Goal: Find contact information: Find contact information

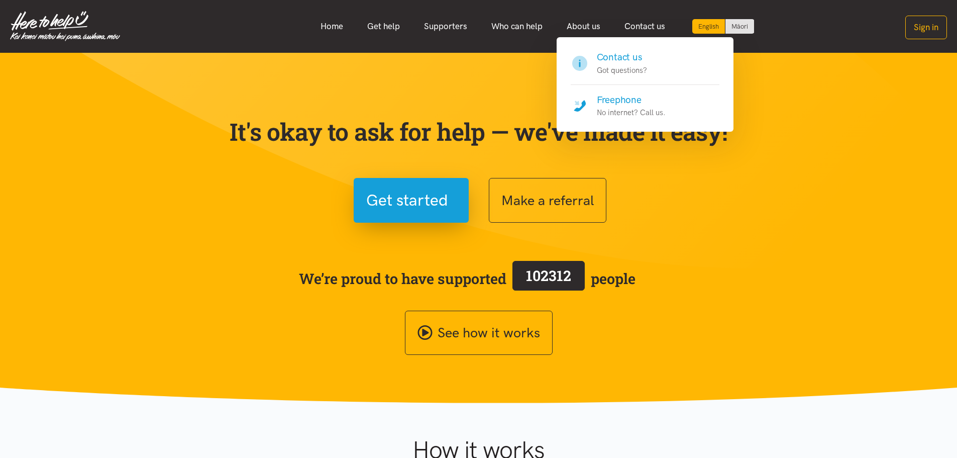
click at [643, 26] on link "Contact us" at bounding box center [645, 27] width 65 height 22
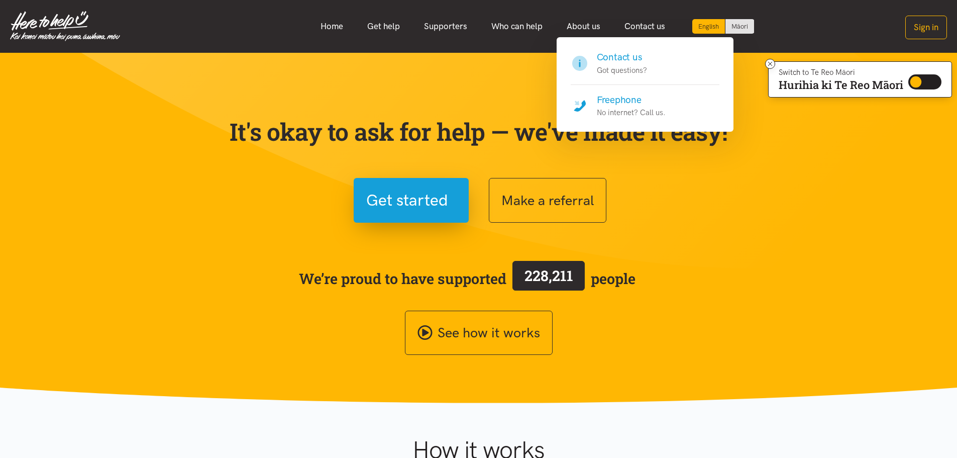
click at [631, 55] on h4 "Contact us" at bounding box center [622, 57] width 50 height 14
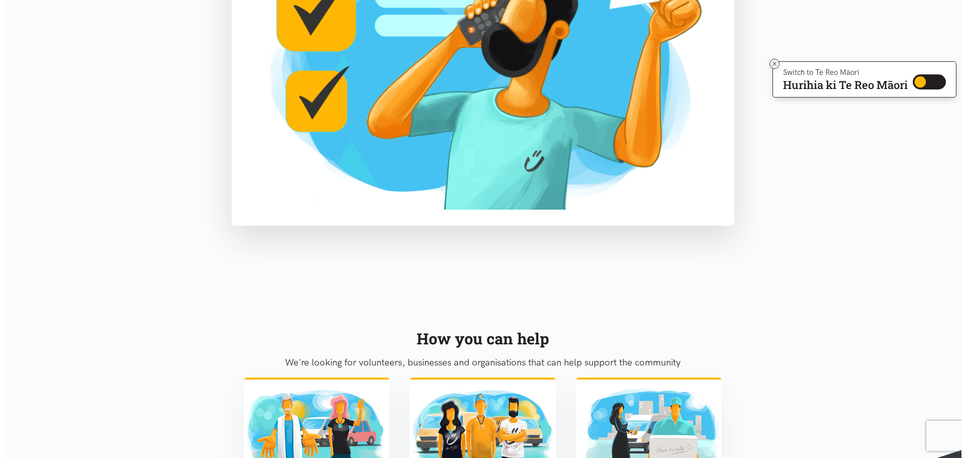
scroll to position [110, 0]
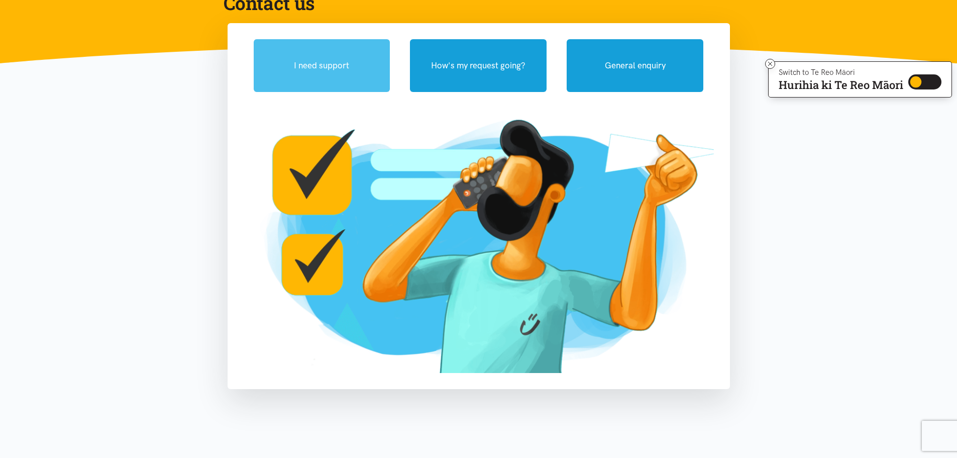
click at [301, 83] on button "I need support" at bounding box center [322, 65] width 137 height 53
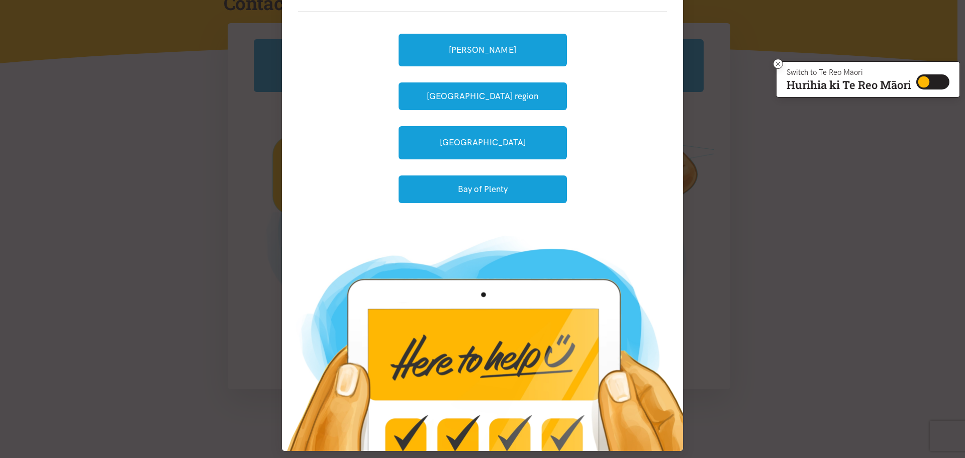
scroll to position [112, 0]
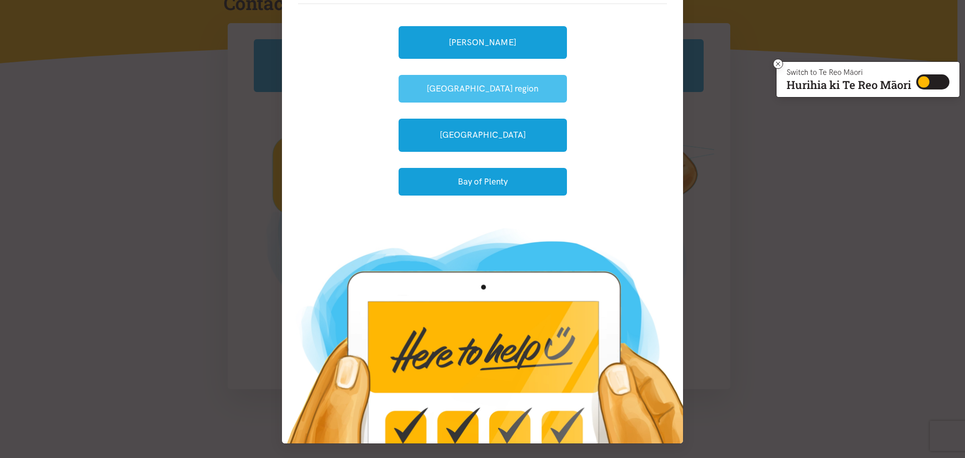
click at [463, 85] on button "[GEOGRAPHIC_DATA] region" at bounding box center [483, 89] width 168 height 28
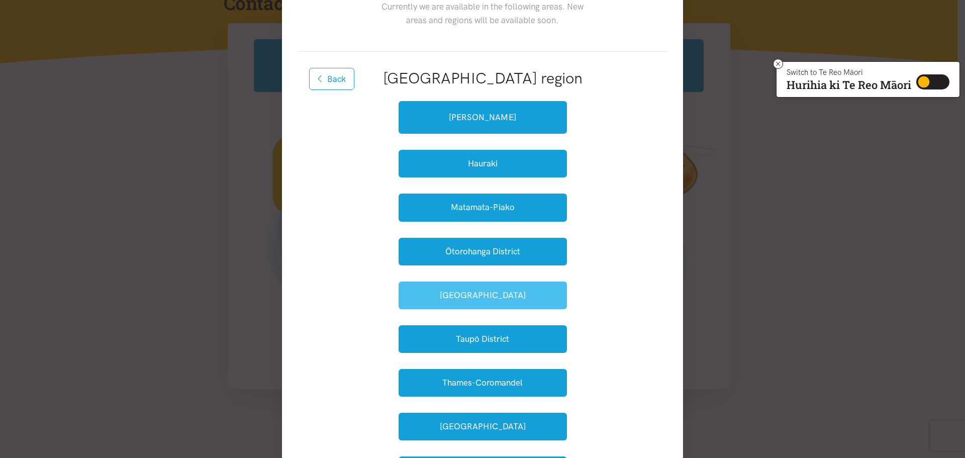
scroll to position [61, 0]
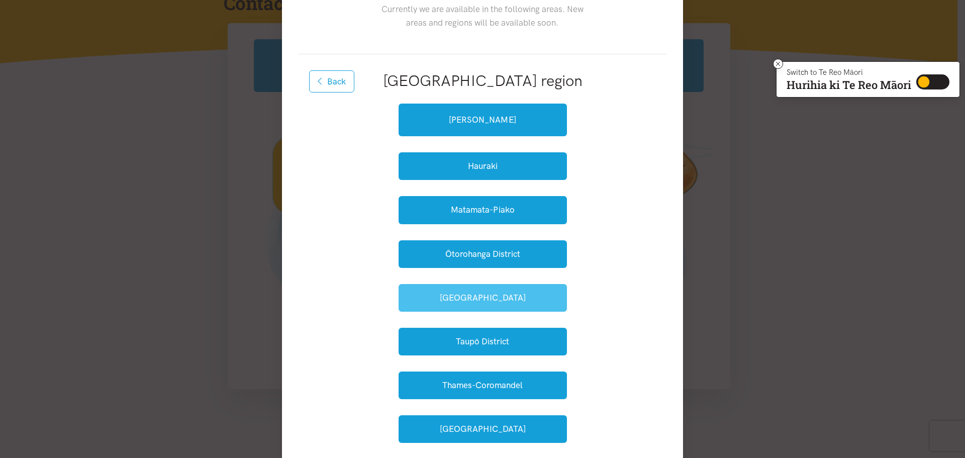
click at [496, 295] on button "South Waikato" at bounding box center [483, 298] width 168 height 28
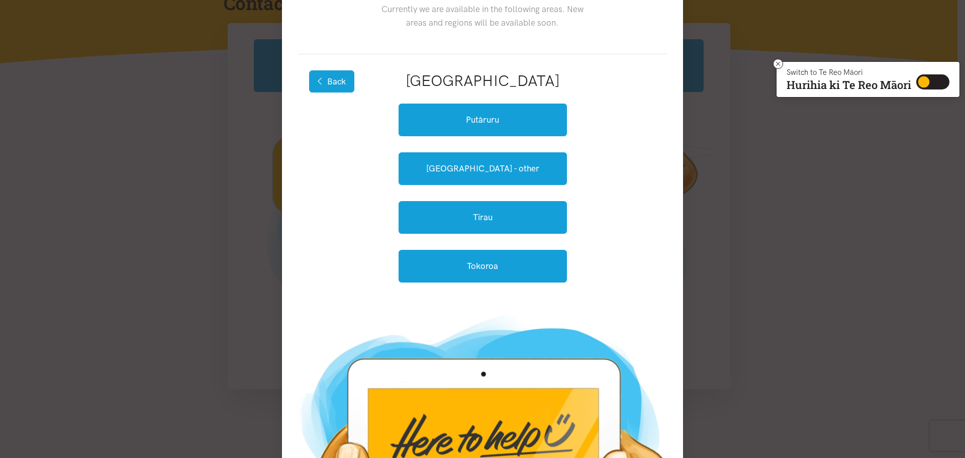
click at [333, 70] on button "Back" at bounding box center [331, 81] width 45 height 22
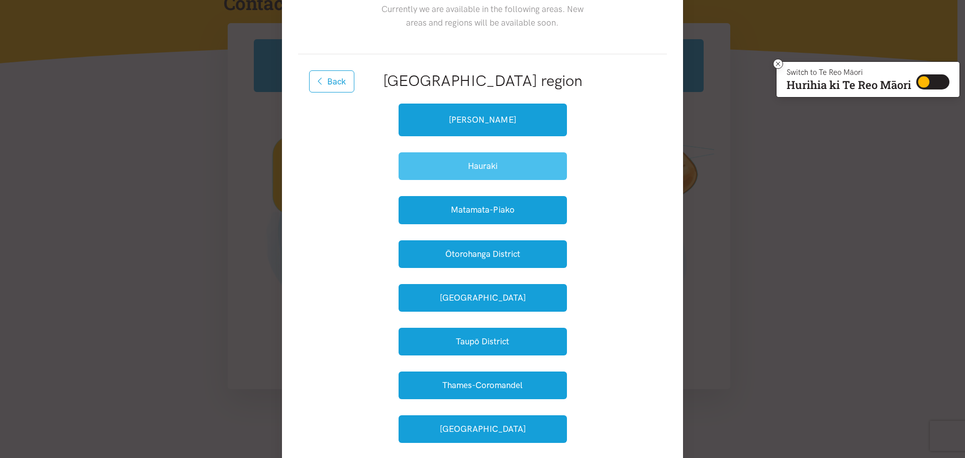
click at [448, 159] on button "Hauraki" at bounding box center [483, 166] width 168 height 28
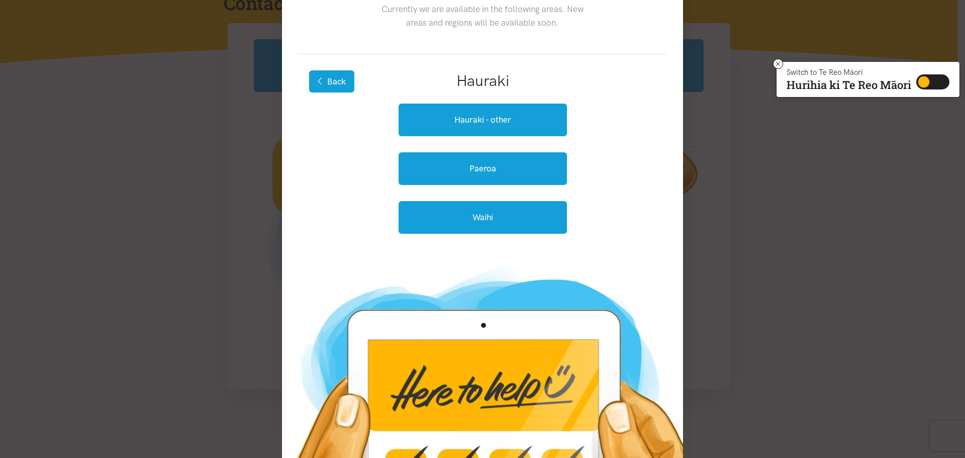
click at [330, 84] on button "Back" at bounding box center [331, 81] width 45 height 22
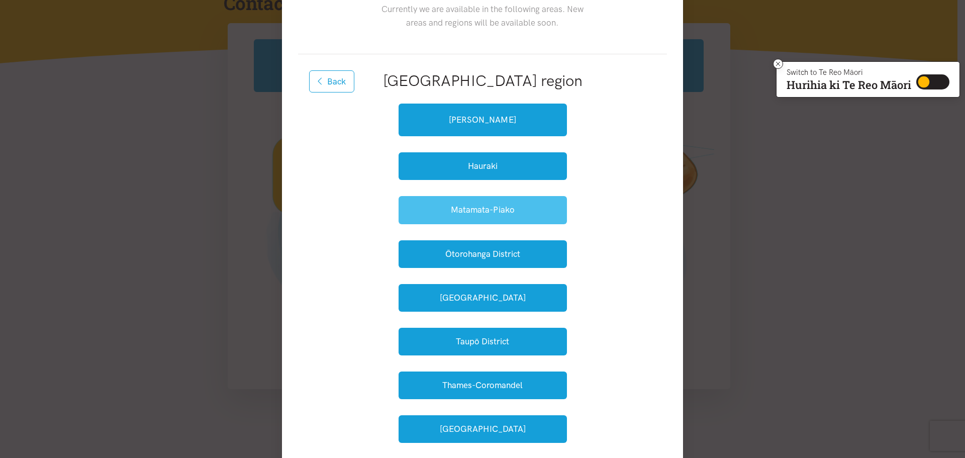
click at [471, 210] on button "Matamata-Piako" at bounding box center [483, 210] width 168 height 28
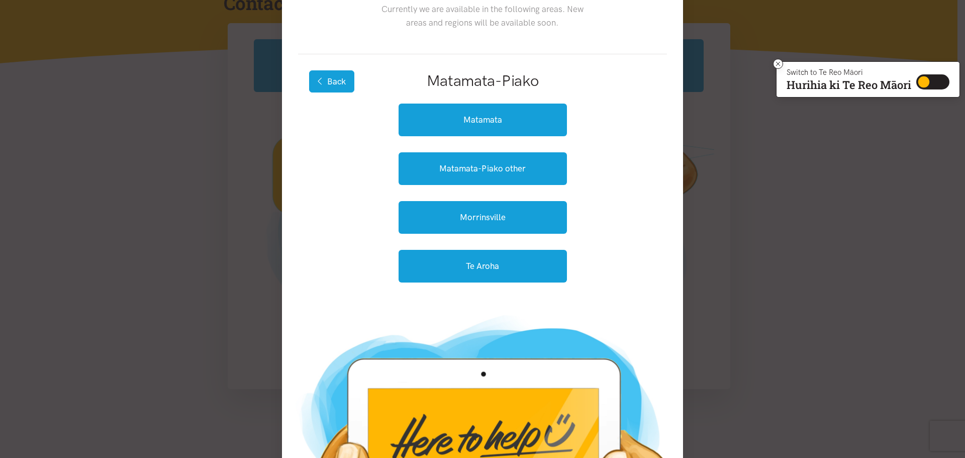
click at [350, 84] on button "Back" at bounding box center [331, 81] width 45 height 22
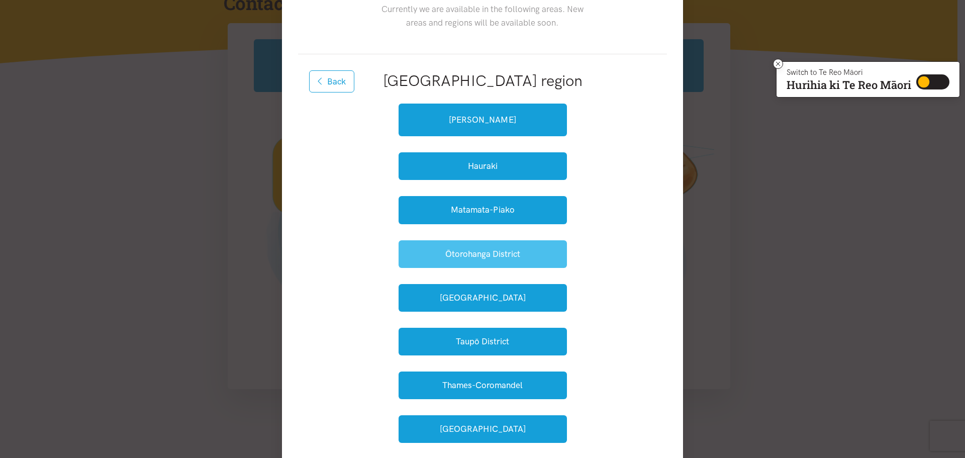
click at [513, 259] on button "Ōtorohanga District" at bounding box center [483, 254] width 168 height 28
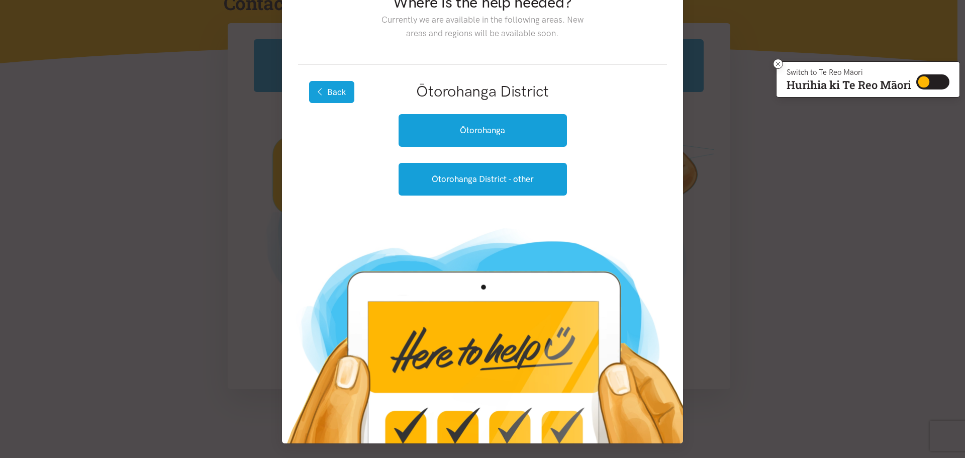
click at [342, 86] on button "Back" at bounding box center [331, 92] width 45 height 22
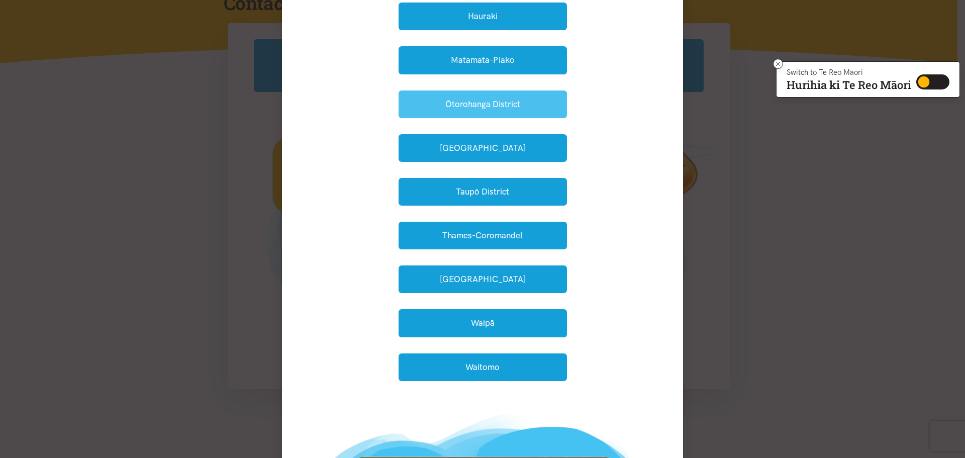
scroll to position [252, 0]
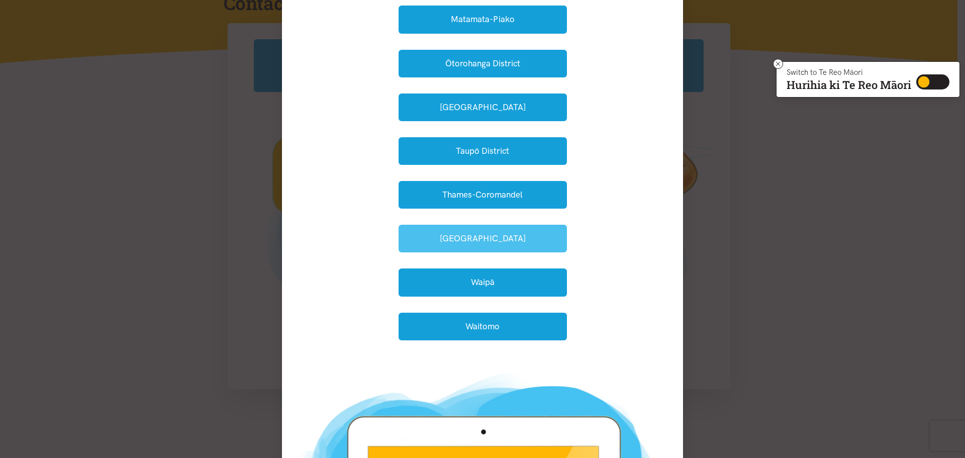
click at [494, 236] on button "Waikato District" at bounding box center [483, 239] width 168 height 28
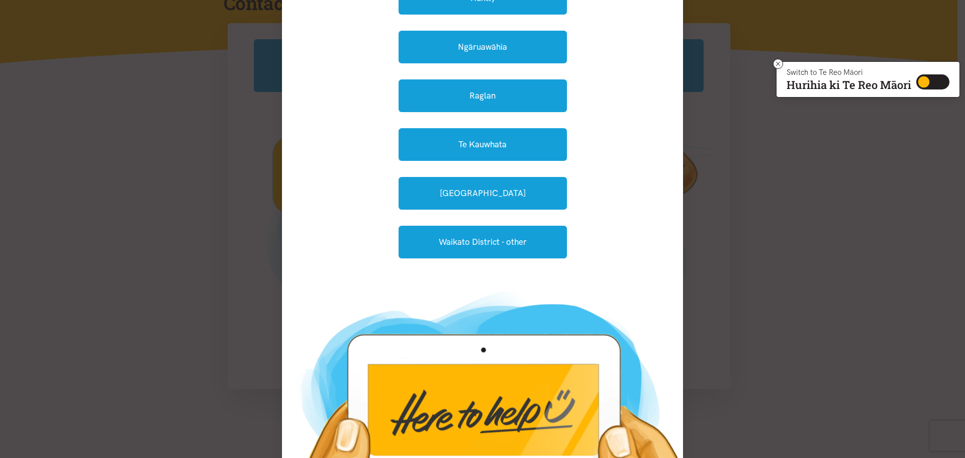
scroll to position [95, 0]
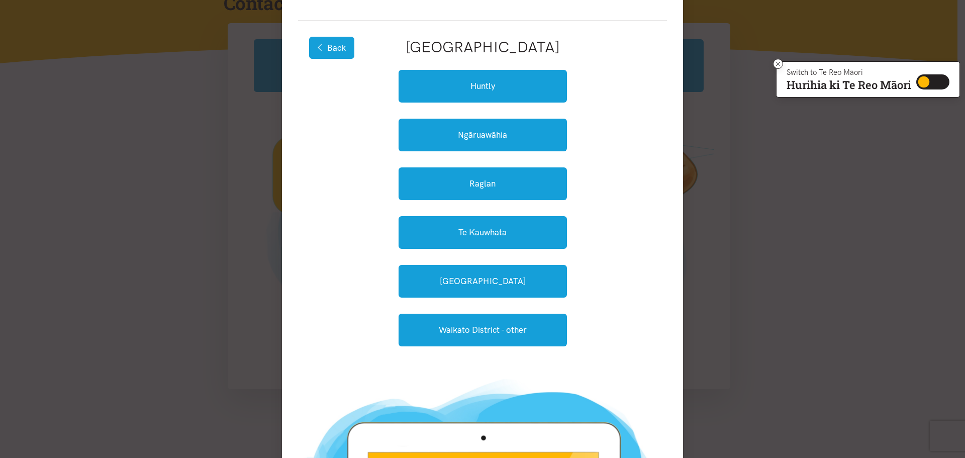
click at [327, 41] on button "Back" at bounding box center [331, 48] width 45 height 22
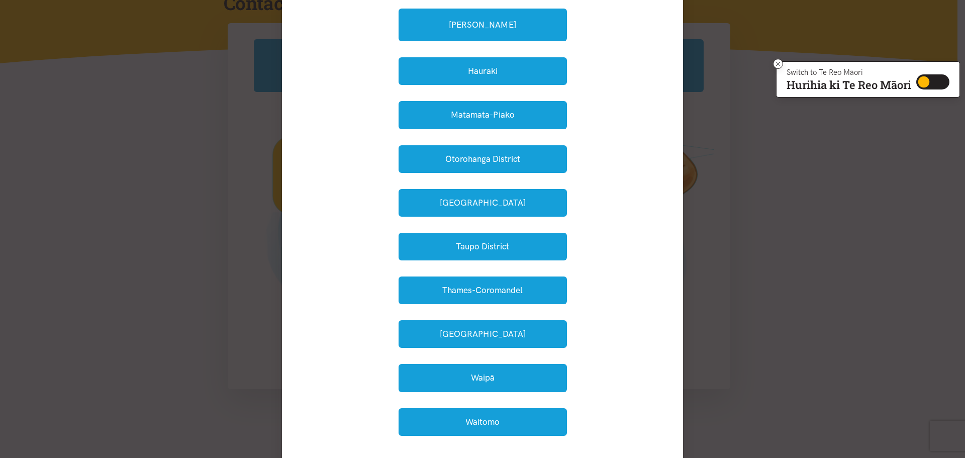
scroll to position [296, 0]
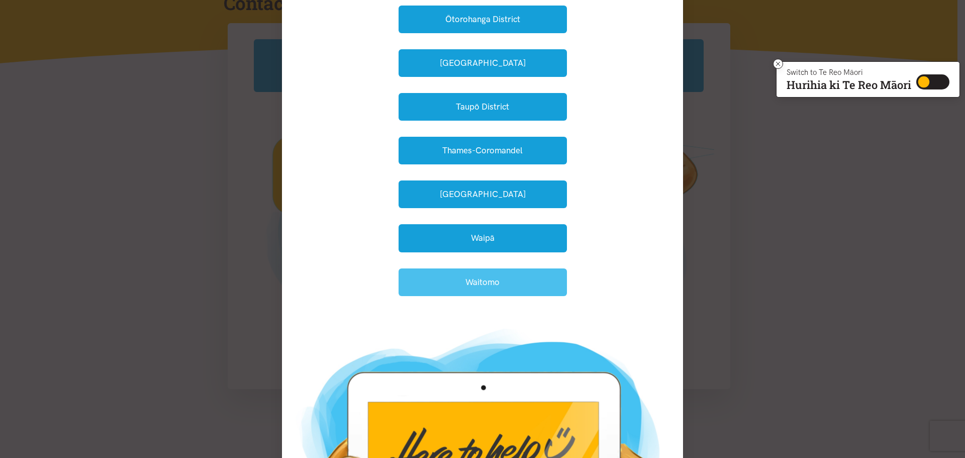
click at [506, 286] on button "Waitomo" at bounding box center [483, 282] width 168 height 28
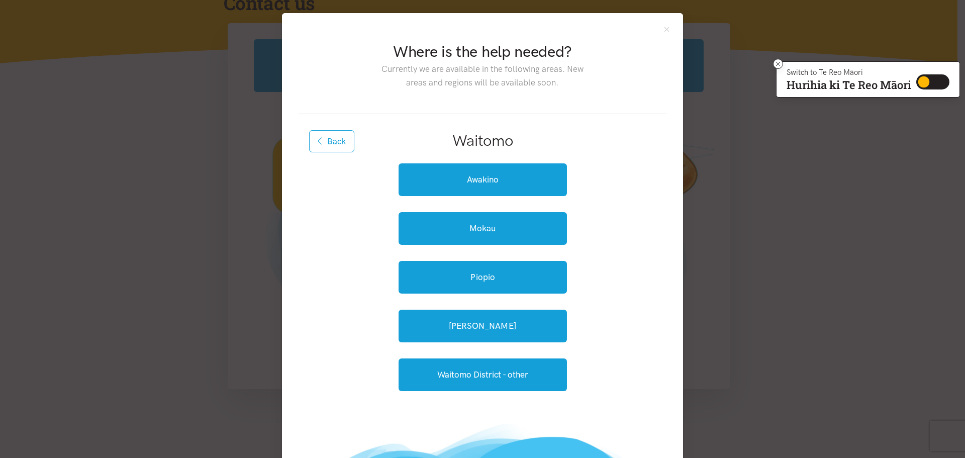
scroll to position [0, 0]
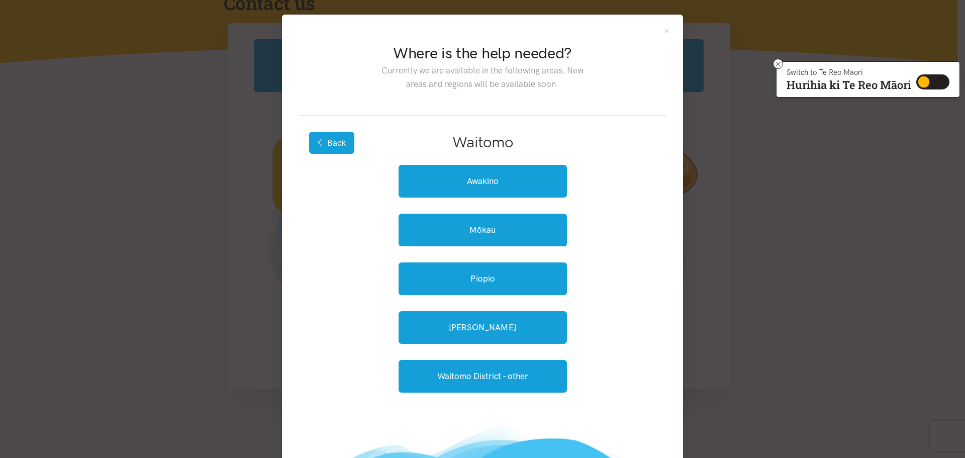
click at [320, 145] on button "Back" at bounding box center [331, 143] width 45 height 22
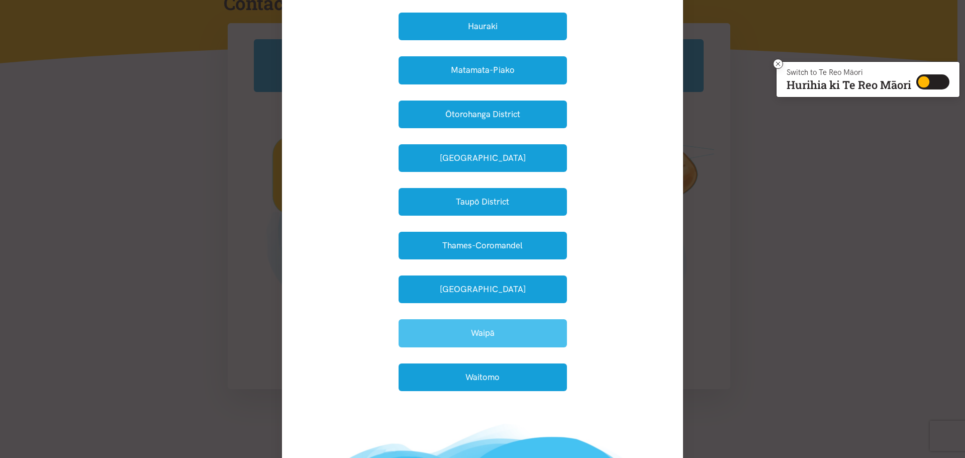
click at [482, 335] on button "Waipā" at bounding box center [483, 333] width 168 height 28
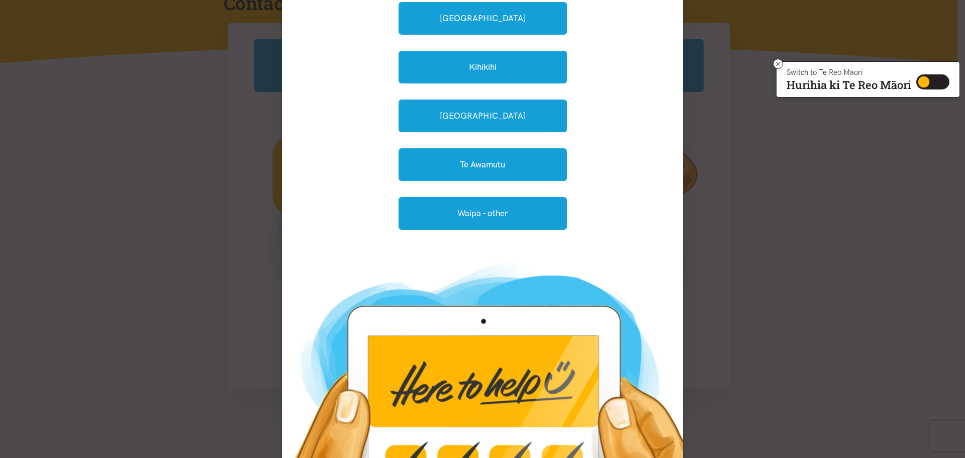
scroll to position [46, 0]
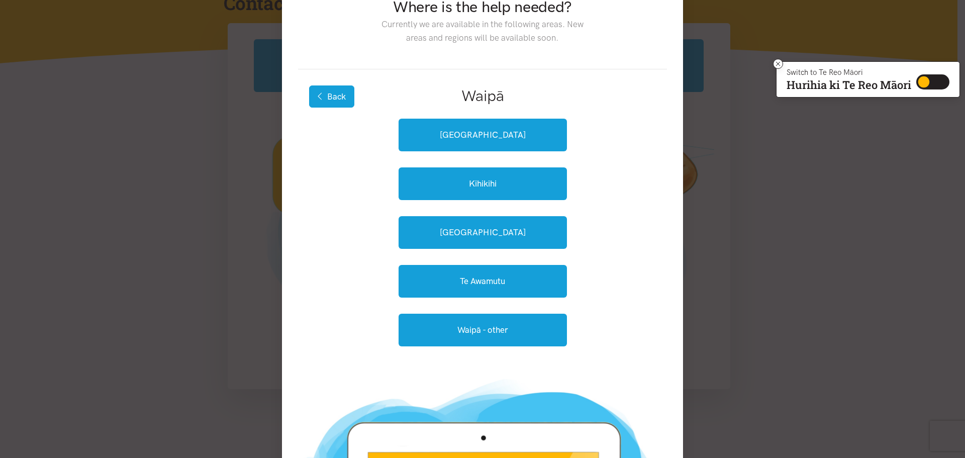
click at [320, 92] on button "Back" at bounding box center [331, 96] width 45 height 22
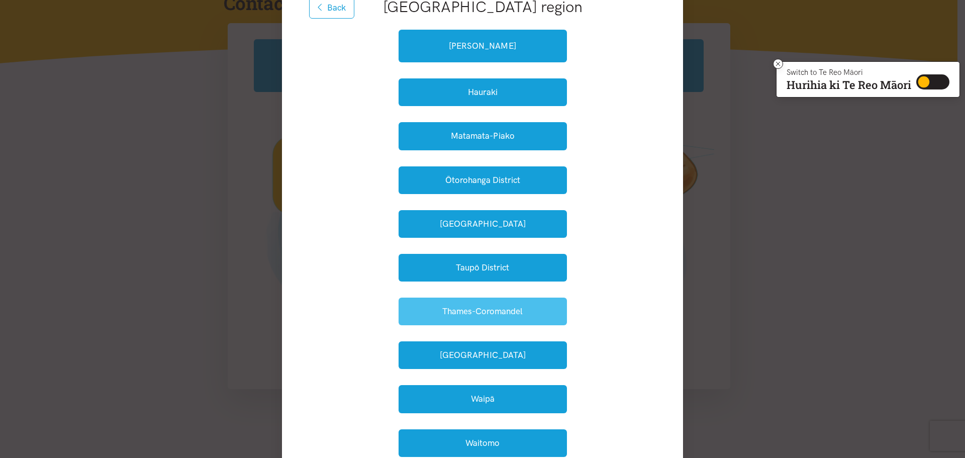
scroll to position [147, 0]
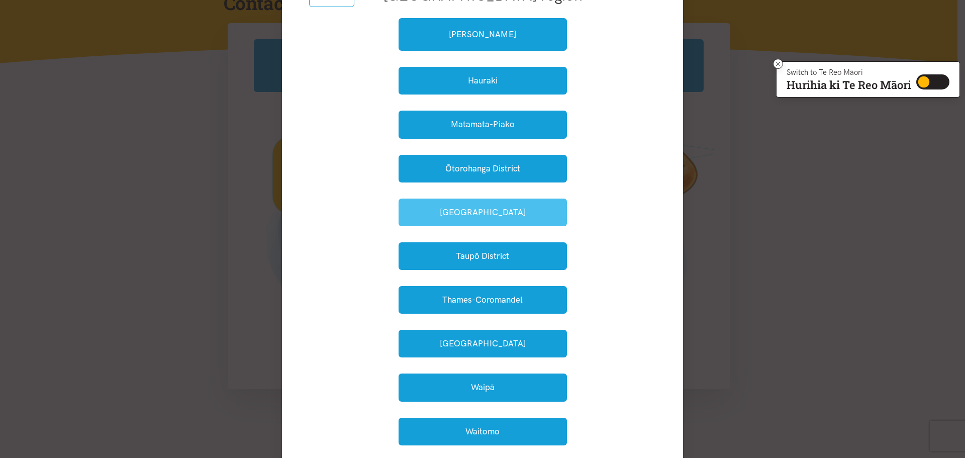
click at [496, 217] on button "South Waikato" at bounding box center [483, 213] width 168 height 28
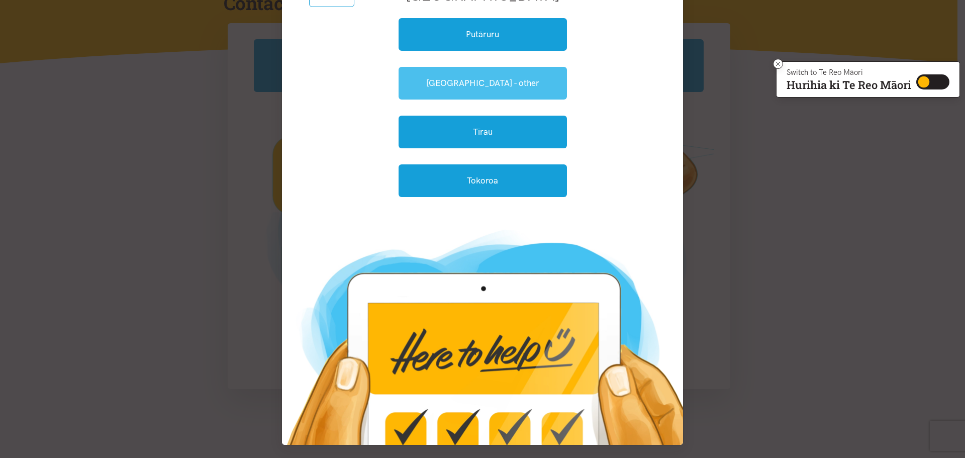
click at [494, 90] on link "South Waikato - other" at bounding box center [483, 83] width 168 height 33
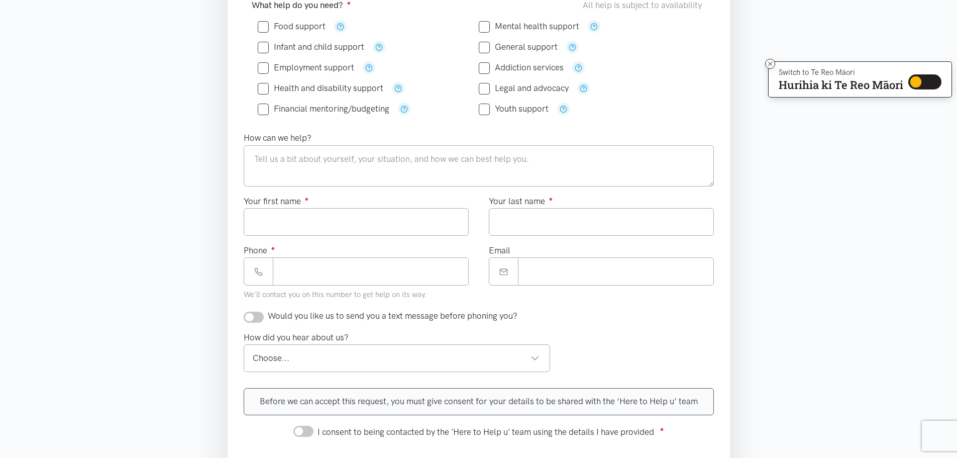
scroll to position [36, 0]
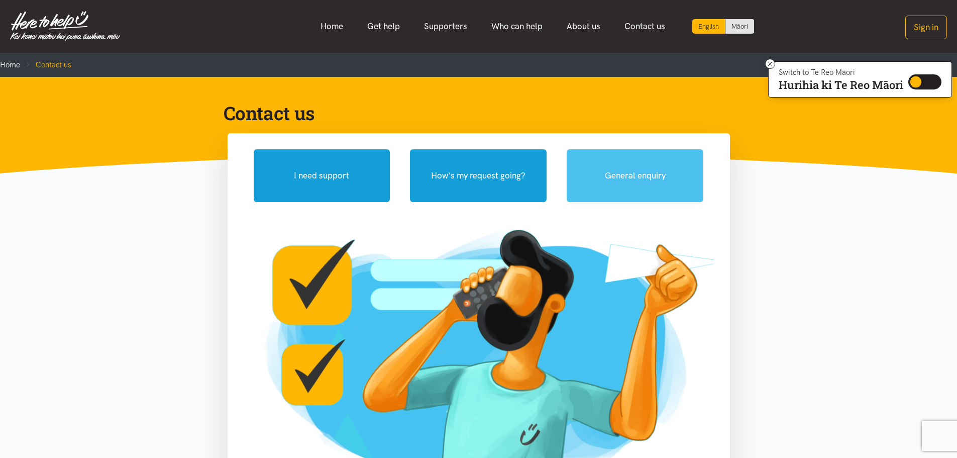
click at [650, 183] on button "General enquiry" at bounding box center [635, 175] width 137 height 53
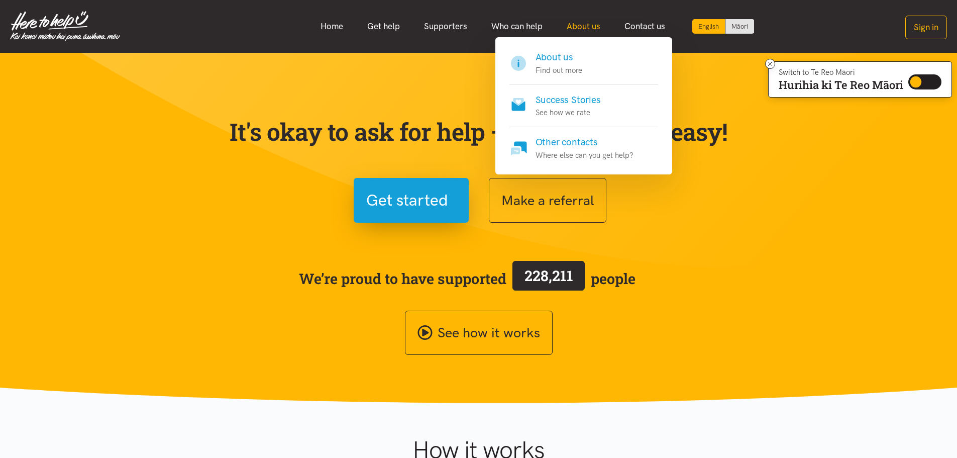
click at [595, 23] on link "About us" at bounding box center [584, 27] width 58 height 22
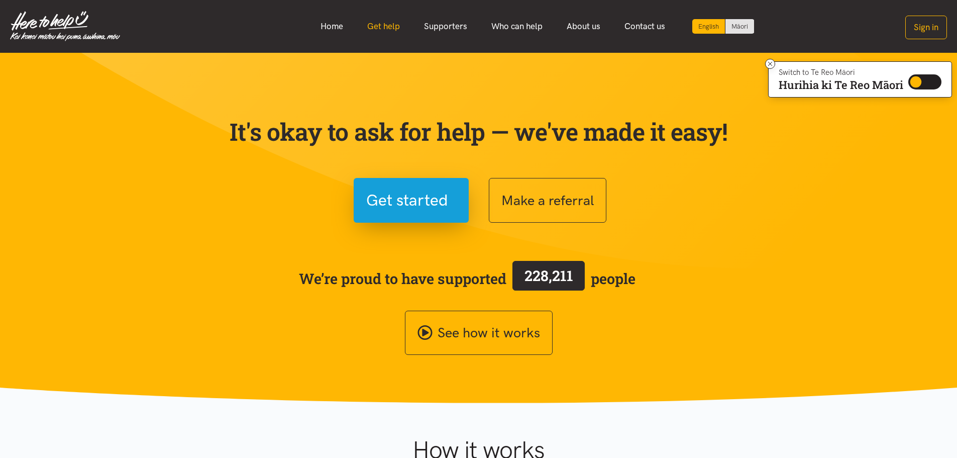
click at [383, 27] on link "Get help" at bounding box center [383, 27] width 57 height 22
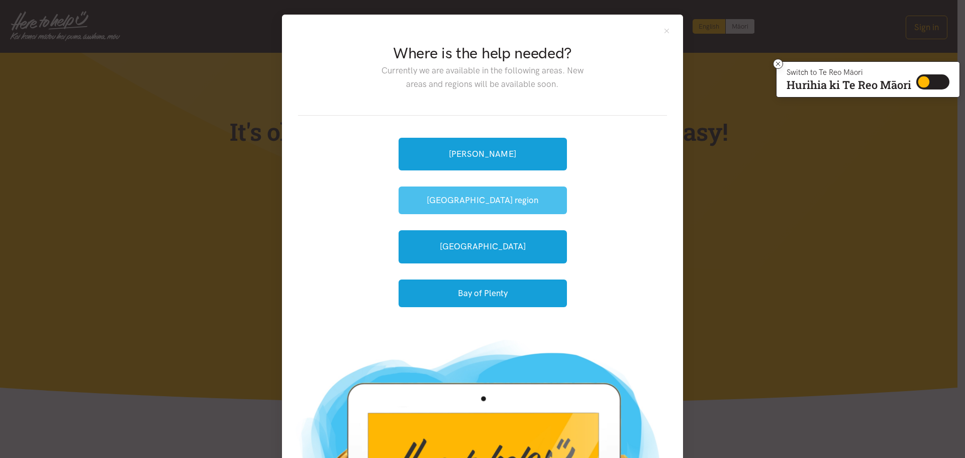
click at [483, 196] on button "[GEOGRAPHIC_DATA] region" at bounding box center [483, 200] width 168 height 28
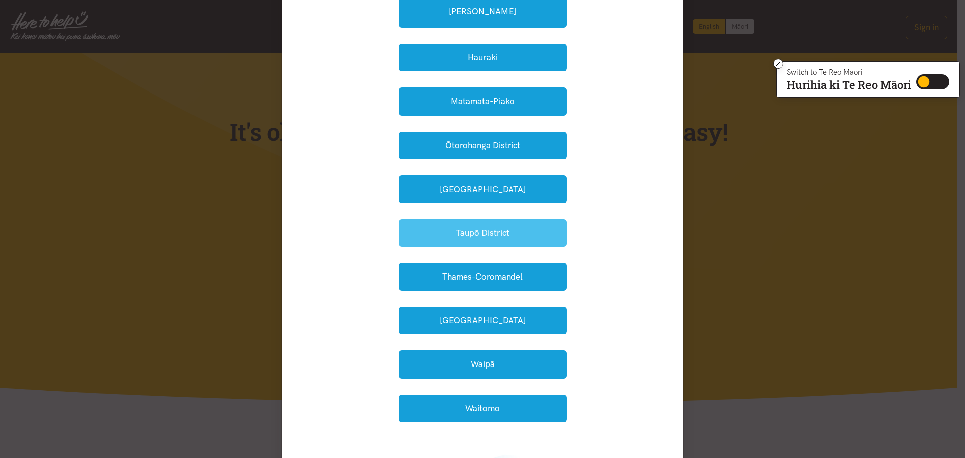
scroll to position [201, 0]
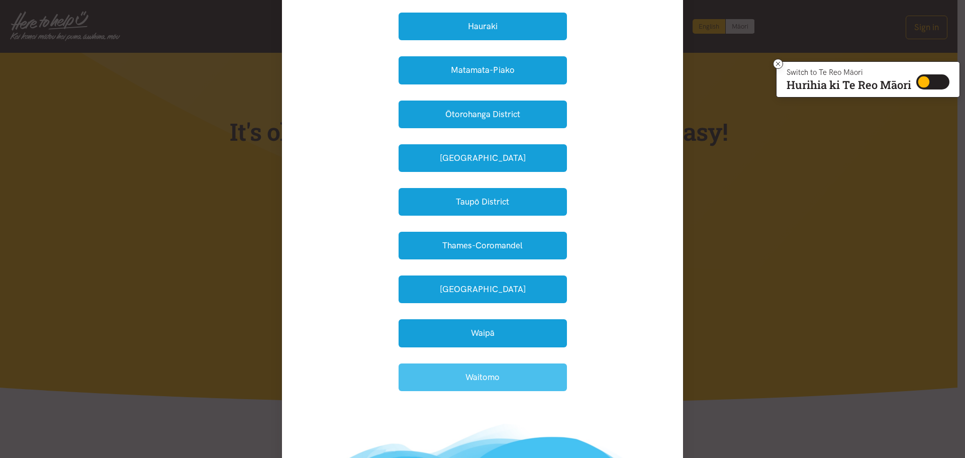
click at [484, 375] on button "Waitomo" at bounding box center [483, 377] width 168 height 28
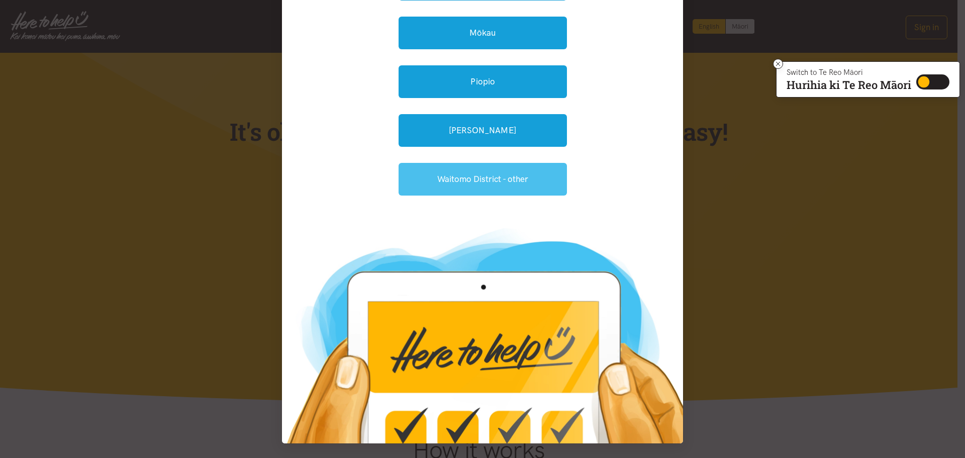
click at [414, 175] on link "Waitomo District - other" at bounding box center [483, 179] width 168 height 33
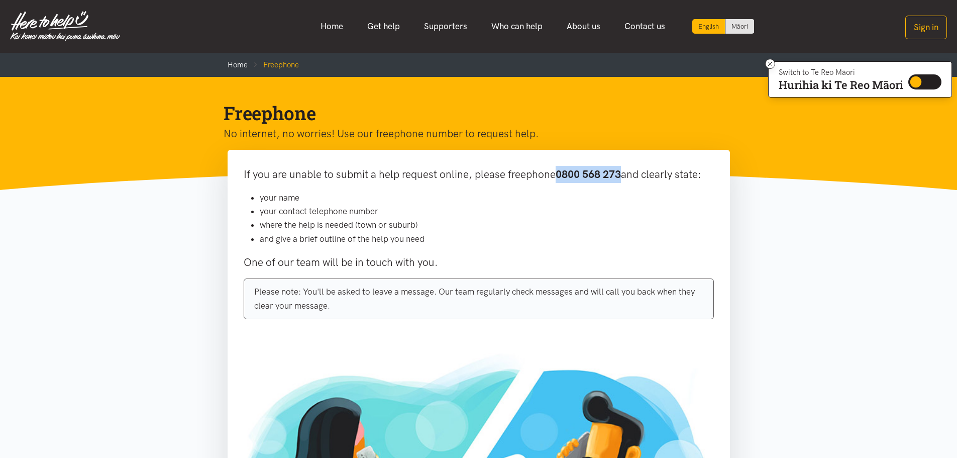
drag, startPoint x: 623, startPoint y: 172, endPoint x: 557, endPoint y: 180, distance: 66.3
click at [557, 180] on b "0800 568 273" at bounding box center [588, 174] width 65 height 13
copy b "0800 568 273"
